Goal: Navigation & Orientation: Find specific page/section

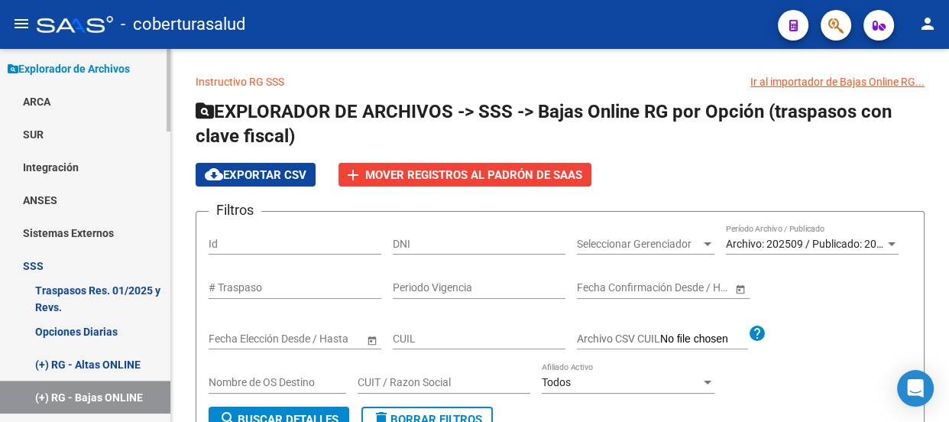
scroll to position [625, 0]
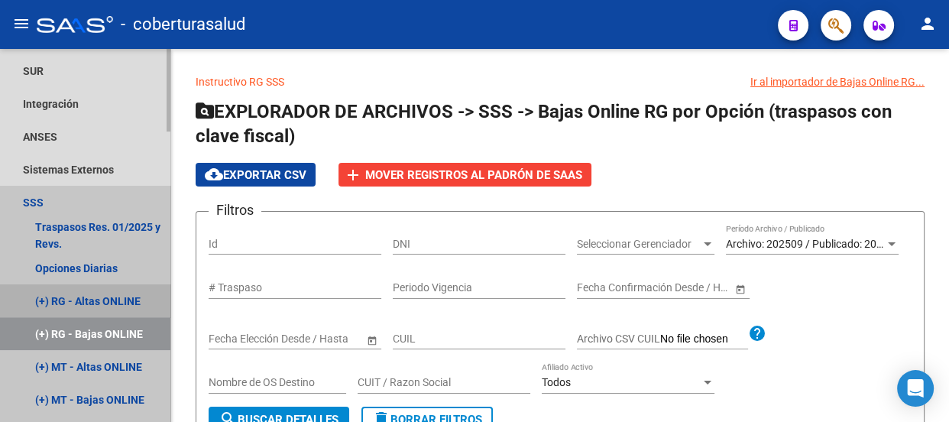
click at [99, 304] on link "(+) RG - Altas ONLINE" at bounding box center [85, 300] width 170 height 33
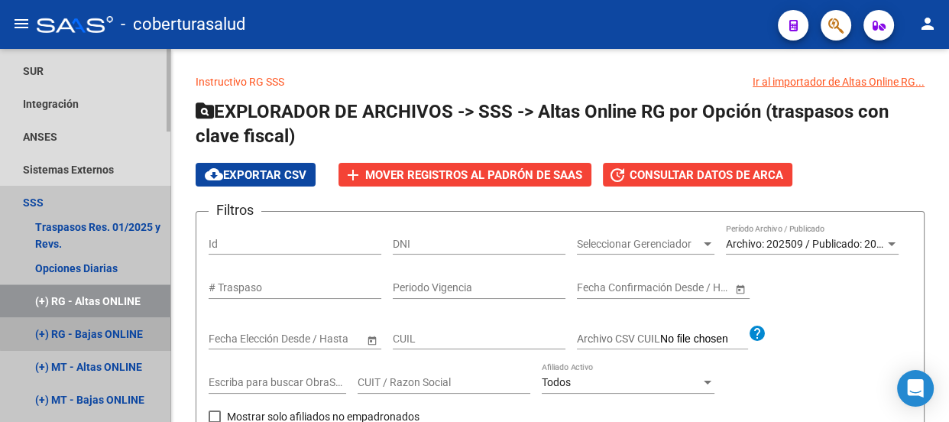
click at [104, 325] on link "(+) RG - Bajas ONLINE" at bounding box center [85, 333] width 170 height 33
